Goal: Task Accomplishment & Management: Understand process/instructions

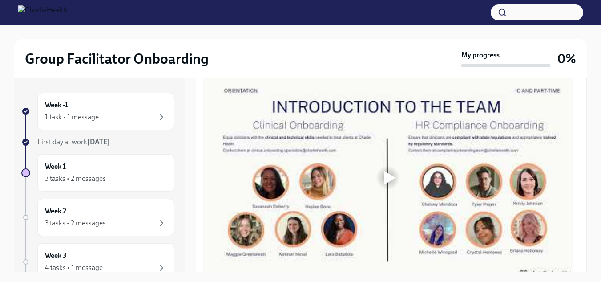
scroll to position [489, 0]
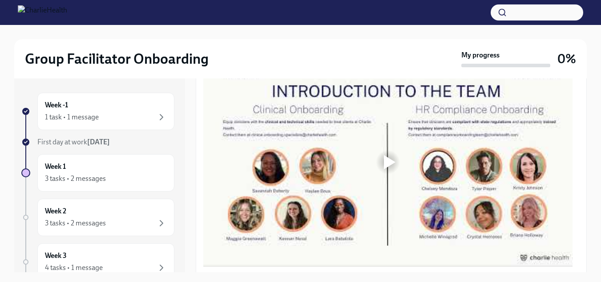
click at [384, 155] on div at bounding box center [390, 162] width 12 height 14
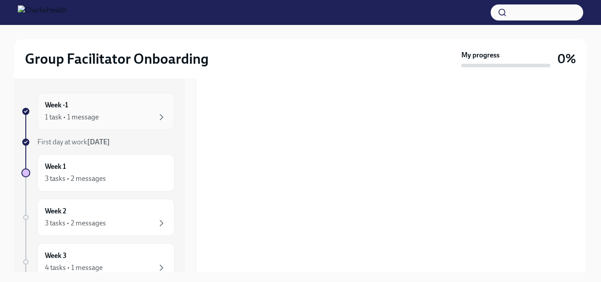
click at [141, 116] on div "1 task • 1 message" at bounding box center [106, 117] width 122 height 11
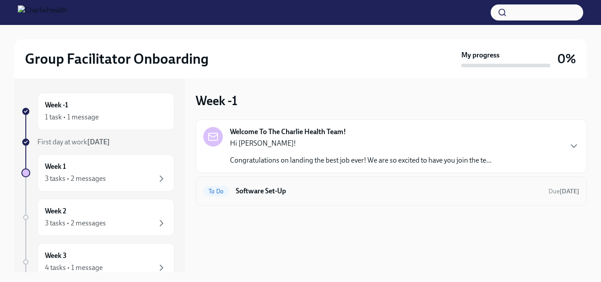
click at [276, 188] on h6 "Software Set-Up" at bounding box center [389, 191] width 306 height 10
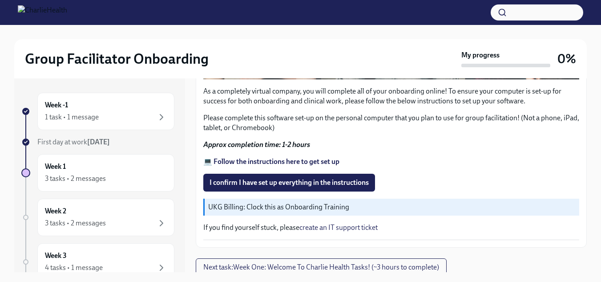
scroll to position [15, 0]
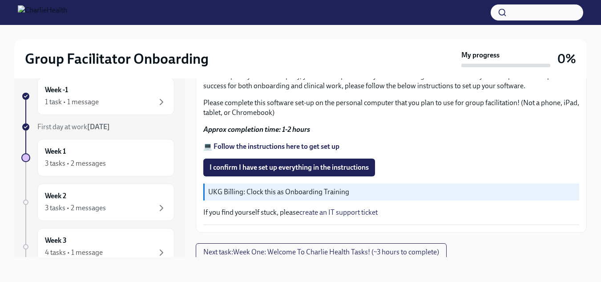
click at [278, 142] on strong "💻 Follow the instructions here to get set up" at bounding box center [271, 146] width 136 height 8
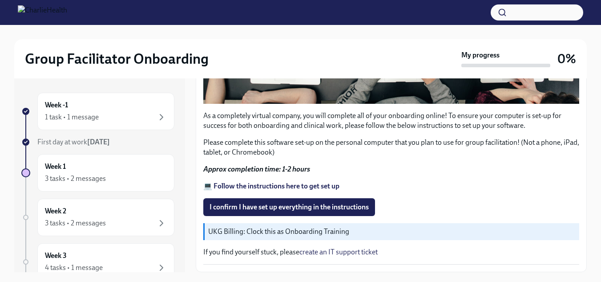
scroll to position [342, 0]
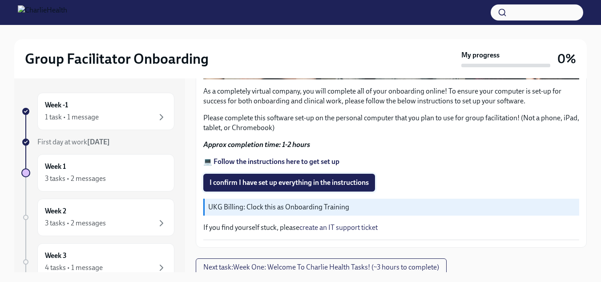
click at [279, 178] on span "I confirm I have set up everything in the instructions" at bounding box center [289, 182] width 159 height 9
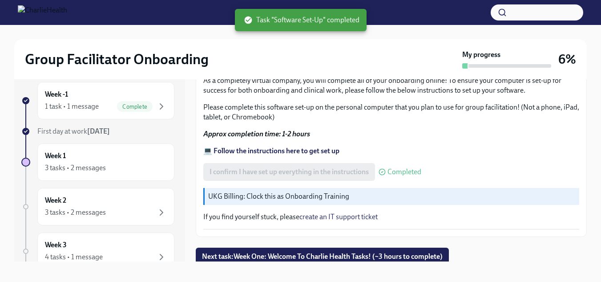
scroll to position [16, 0]
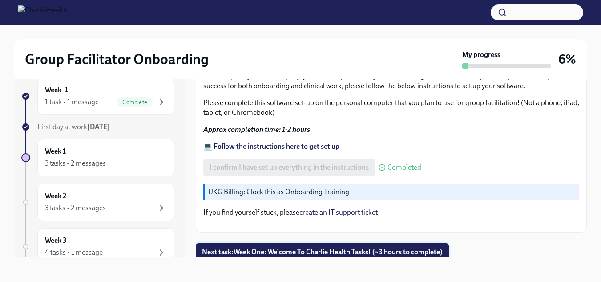
click at [315, 247] on span "Next task : Week One: Welcome To Charlie Health Tasks! (~3 hours to complete)" at bounding box center [322, 251] width 241 height 9
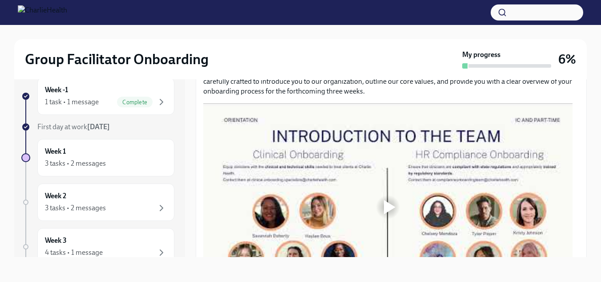
scroll to position [445, 0]
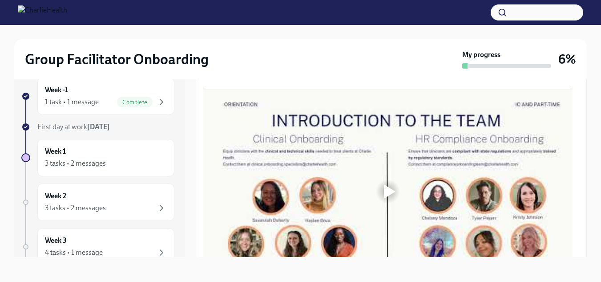
click at [384, 184] on div at bounding box center [390, 191] width 12 height 14
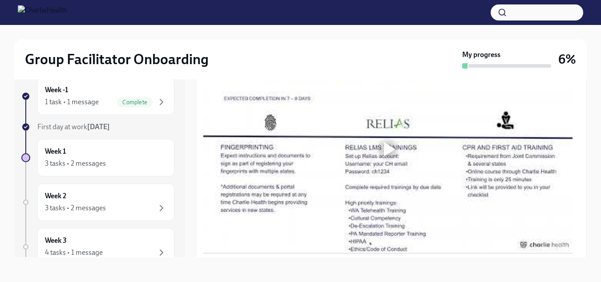
scroll to position [712, 0]
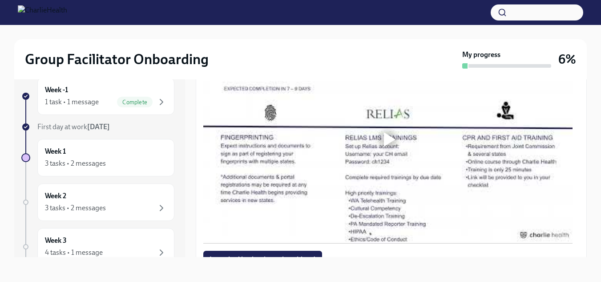
click at [386, 133] on div at bounding box center [390, 139] width 12 height 14
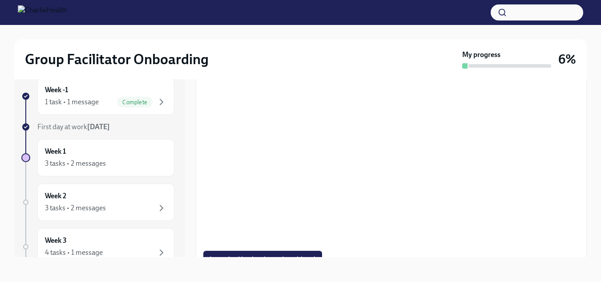
click at [386, 133] on div at bounding box center [387, 140] width 369 height 208
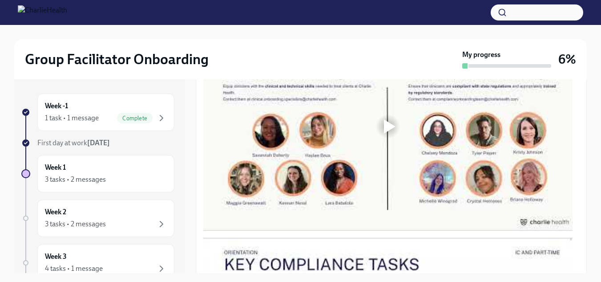
scroll to position [518, 0]
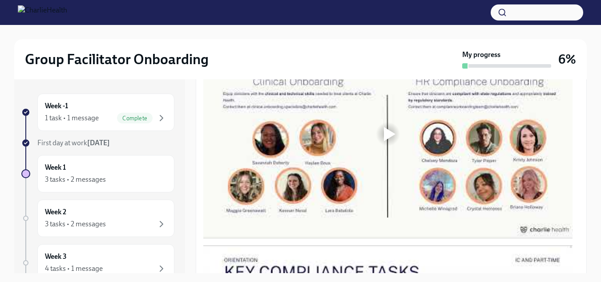
click at [387, 129] on div at bounding box center [390, 134] width 12 height 14
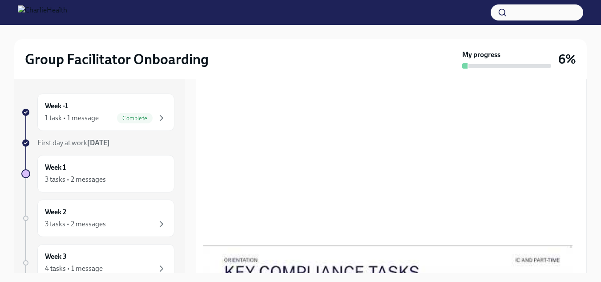
click at [387, 129] on div at bounding box center [387, 134] width 369 height 208
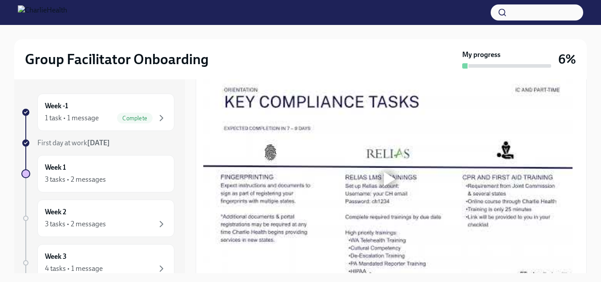
scroll to position [696, 0]
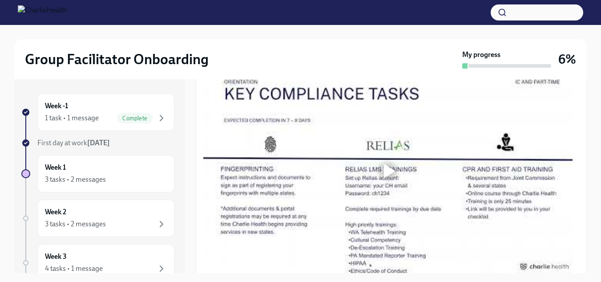
click at [384, 164] on div at bounding box center [390, 171] width 12 height 14
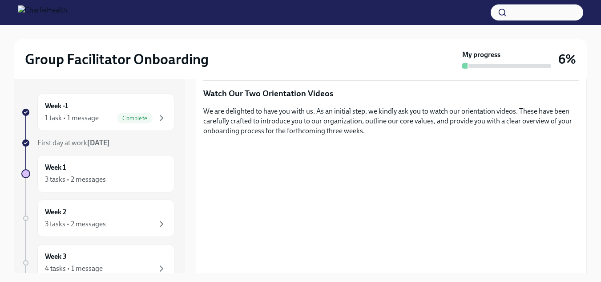
scroll to position [385, 0]
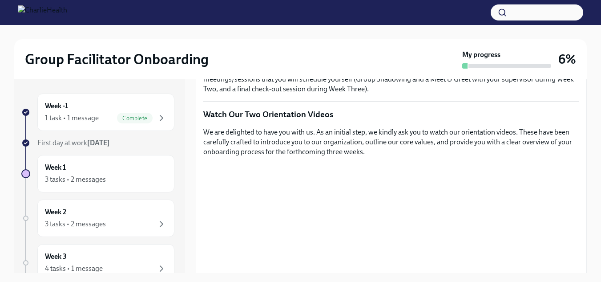
click at [238, 110] on p "Watch Our Two Orientation Videos" at bounding box center [391, 115] width 376 height 12
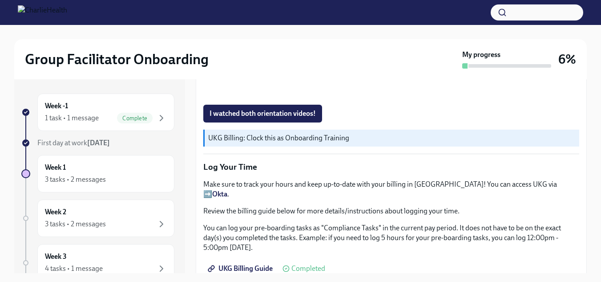
scroll to position [874, 0]
click at [256, 109] on span "I watched both orientation videos!" at bounding box center [263, 113] width 106 height 9
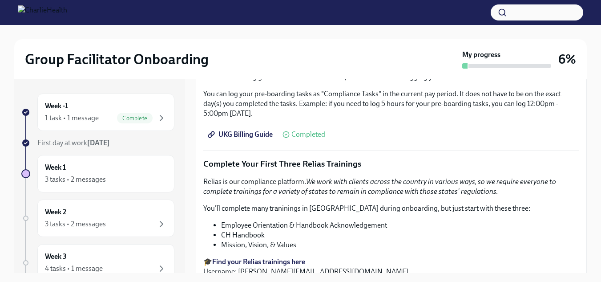
scroll to position [1052, 0]
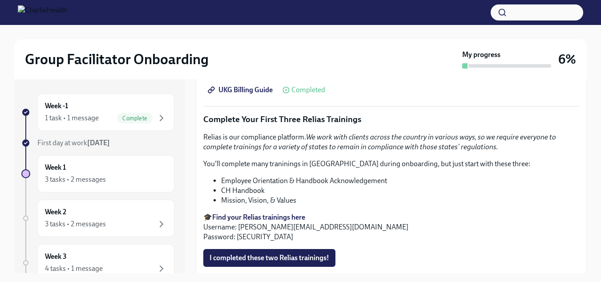
click at [265, 213] on strong "Find your Relias trainings here" at bounding box center [258, 217] width 93 height 8
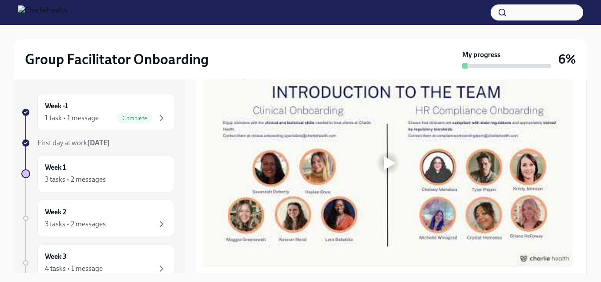
scroll to position [534, 0]
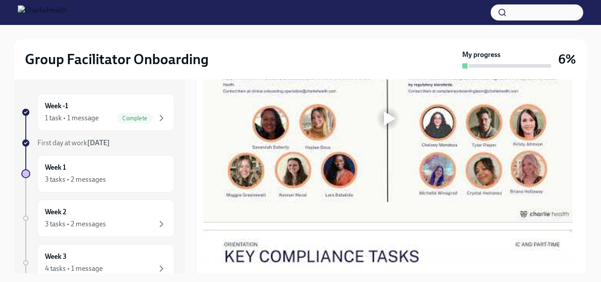
click at [389, 111] on div at bounding box center [390, 118] width 12 height 14
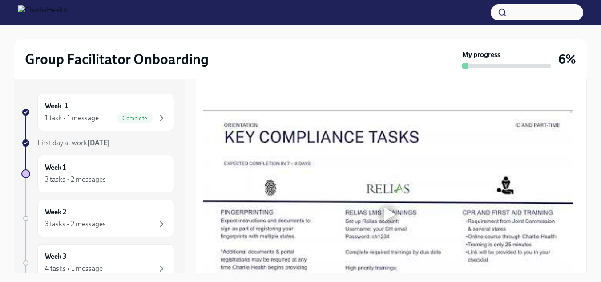
scroll to position [667, 0]
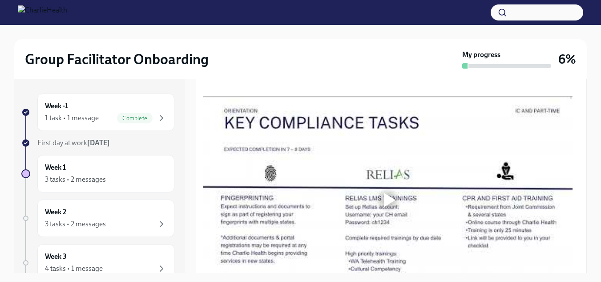
click at [385, 193] on div at bounding box center [390, 200] width 12 height 14
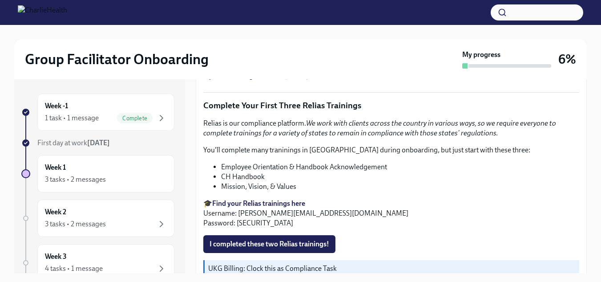
scroll to position [1068, 0]
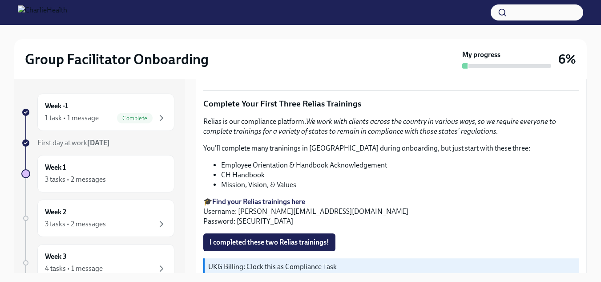
click at [265, 197] on strong "Find your Relias trainings here" at bounding box center [258, 201] width 93 height 8
